Goal: Find specific page/section: Find specific page/section

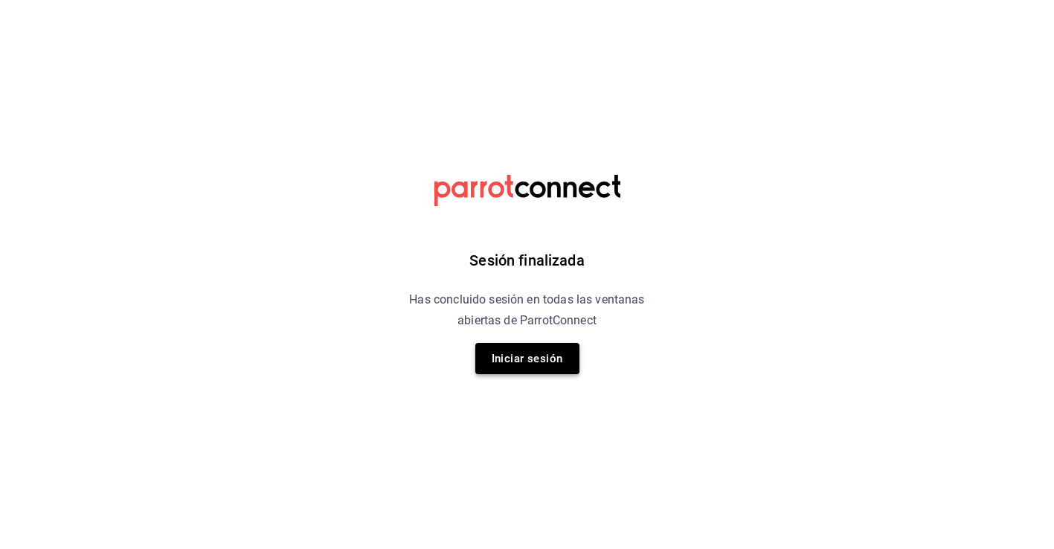
click at [542, 369] on button "Iniciar sesión" at bounding box center [528, 358] width 104 height 31
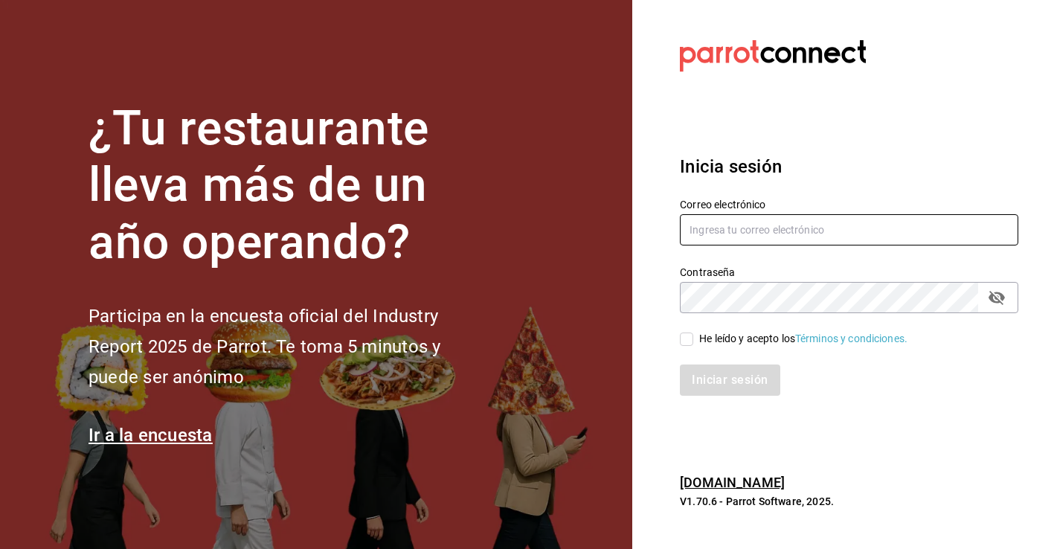
type input "[PERSON_NAME][EMAIL_ADDRESS][PERSON_NAME][DOMAIN_NAME]"
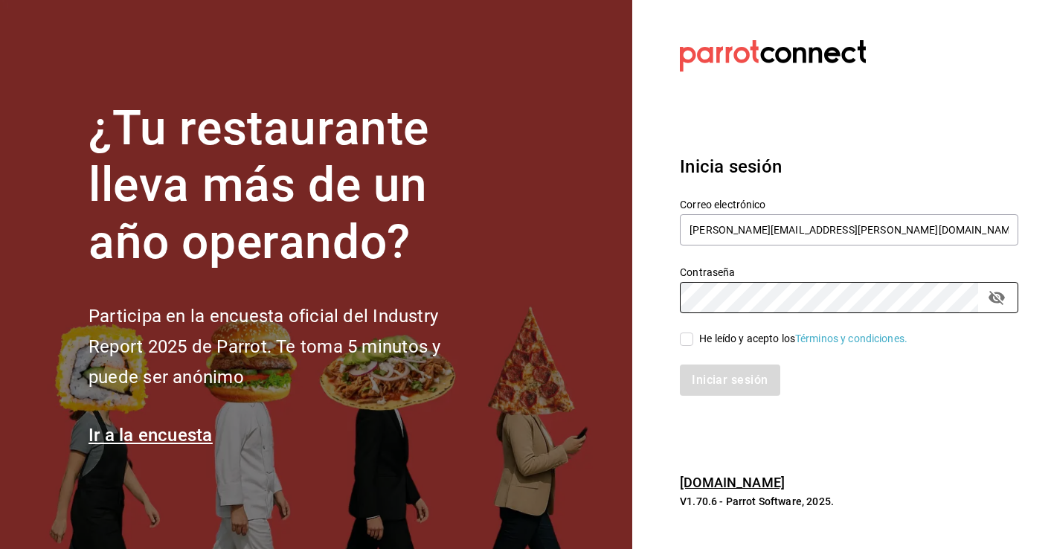
click at [690, 345] on input "He leído y acepto los Términos y condiciones." at bounding box center [686, 339] width 13 height 13
checkbox input "true"
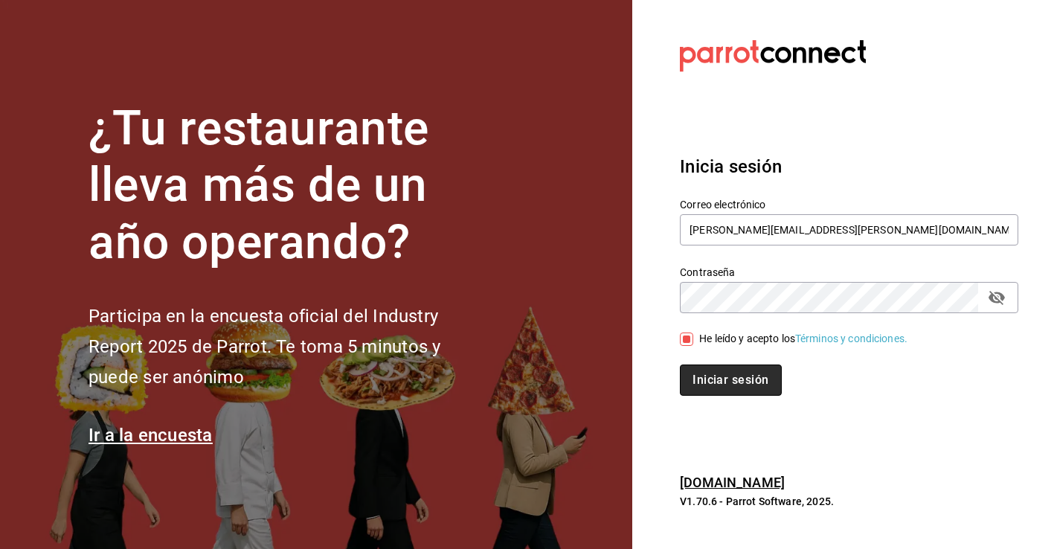
click at [702, 371] on button "Iniciar sesión" at bounding box center [730, 380] width 101 height 31
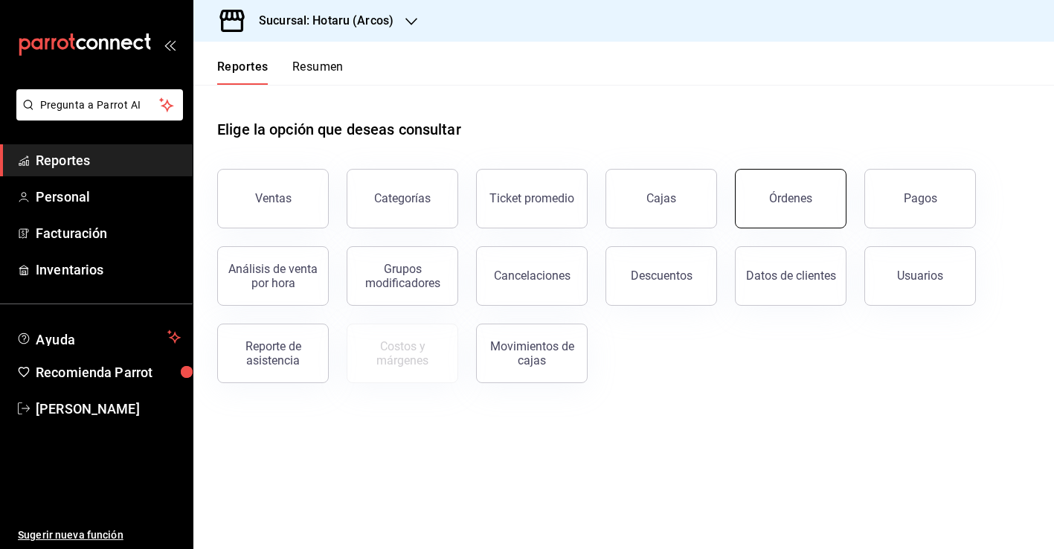
click at [803, 220] on button "Órdenes" at bounding box center [791, 199] width 112 height 60
